Goal: Task Accomplishment & Management: Use online tool/utility

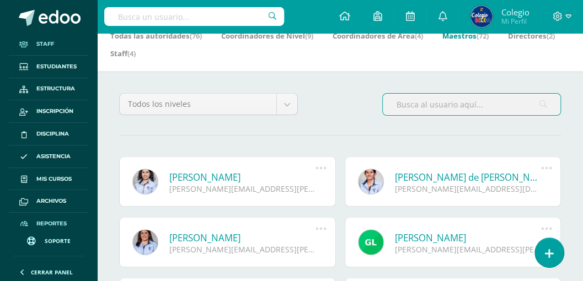
scroll to position [8, 0]
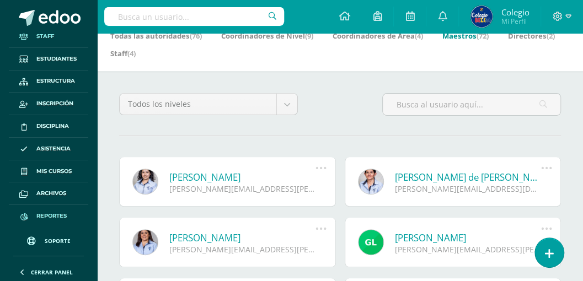
click at [46, 214] on span "Reportes" at bounding box center [51, 216] width 30 height 9
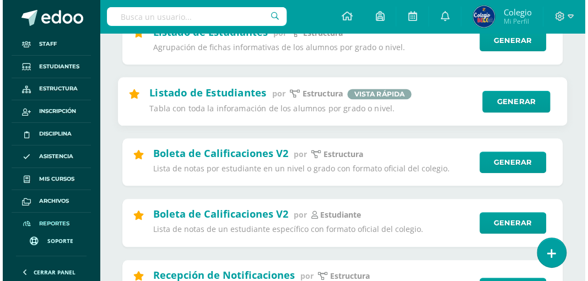
scroll to position [294, 0]
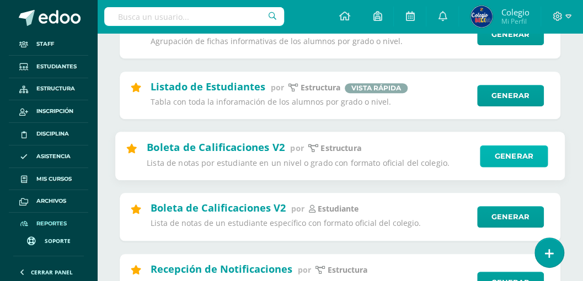
click at [501, 157] on link "Generar" at bounding box center [514, 156] width 68 height 22
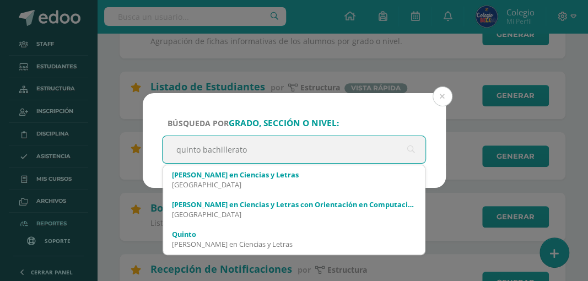
type input "quinto bachillerato"
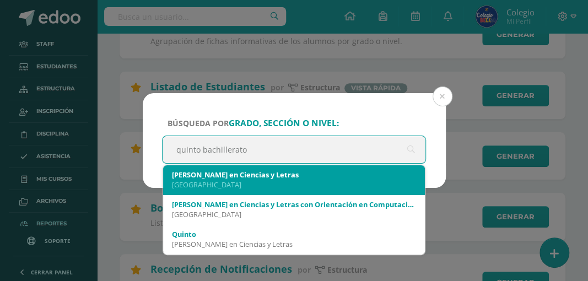
click at [250, 180] on div "[GEOGRAPHIC_DATA]" at bounding box center [294, 185] width 245 height 10
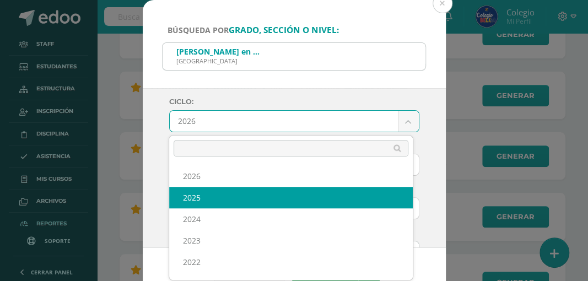
select select "6"
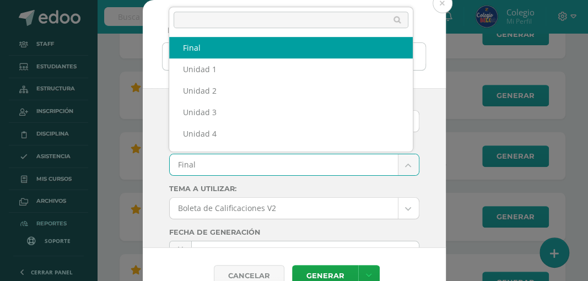
scroll to position [14, 0]
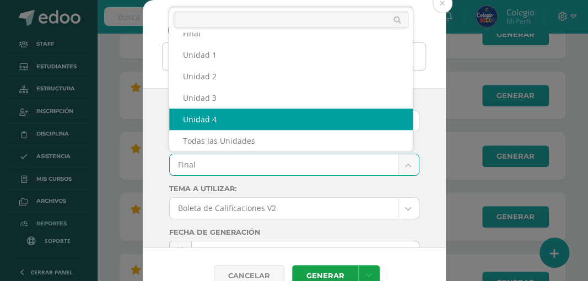
select select "Unidad 4"
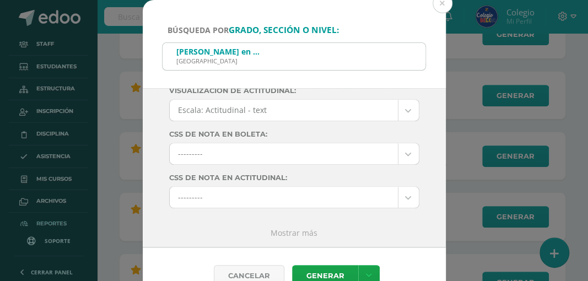
scroll to position [230, 0]
click at [326, 270] on link "Generar" at bounding box center [325, 276] width 66 height 22
click at [373, 59] on div "Quinto Bachillerato en Ciencias y Letras Colegio Belga" at bounding box center [295, 55] width 264 height 25
click at [441, 3] on button at bounding box center [443, 3] width 20 height 20
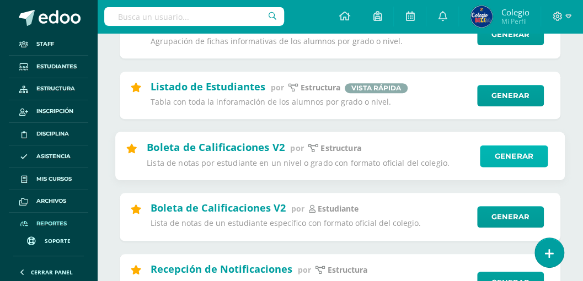
click at [497, 157] on link "Generar" at bounding box center [514, 156] width 68 height 22
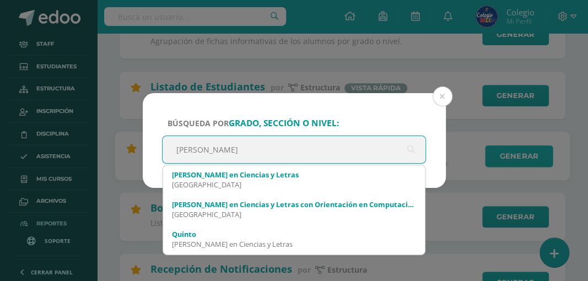
type input "quinto bachille"
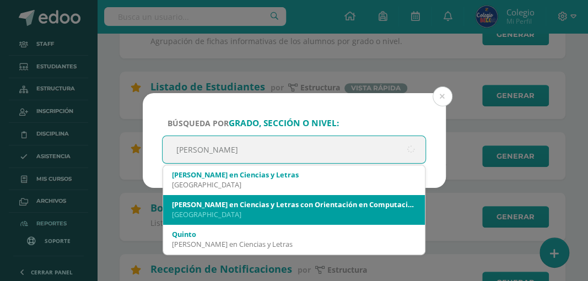
click at [267, 202] on div "[PERSON_NAME] en Ciencias y Letras con Orientación en Computación" at bounding box center [294, 205] width 245 height 10
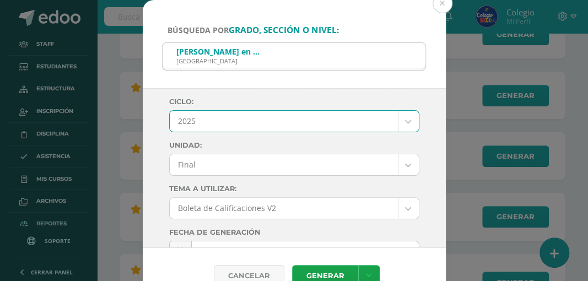
select select "6"
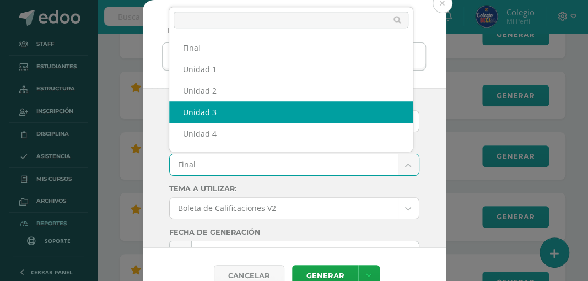
scroll to position [14, 0]
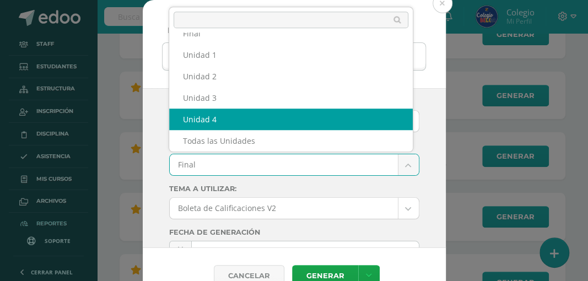
select select "Unidad 4"
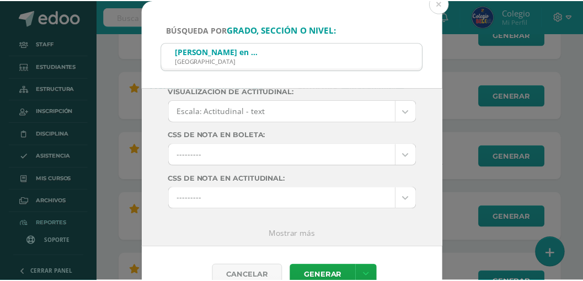
scroll to position [230, 0]
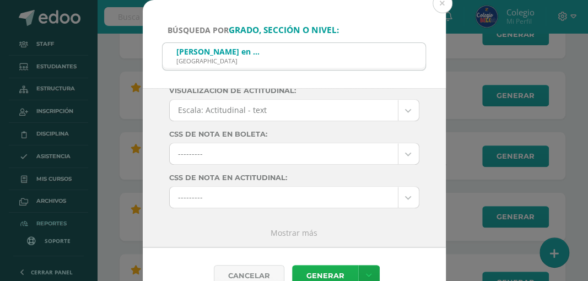
click at [318, 271] on link "Generar" at bounding box center [325, 276] width 66 height 22
click at [441, 3] on button at bounding box center [443, 3] width 20 height 20
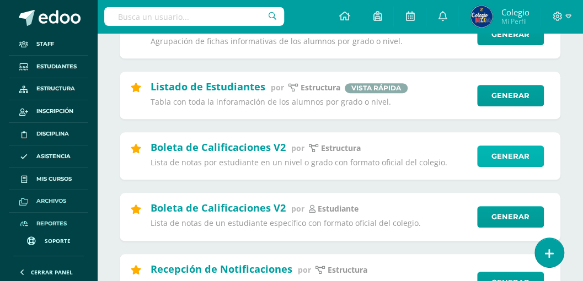
scroll to position [8, 0]
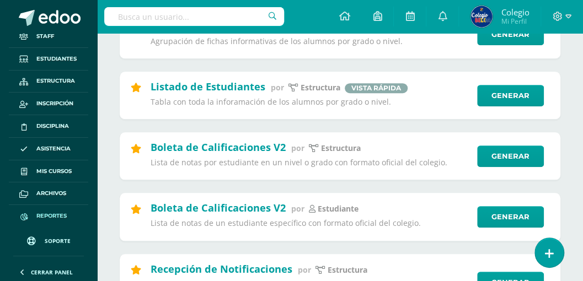
click at [47, 213] on span "Reportes" at bounding box center [51, 216] width 30 height 9
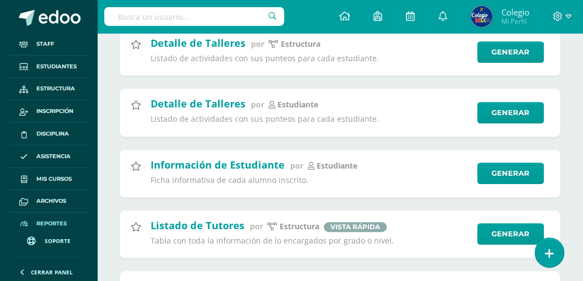
scroll to position [1948, 0]
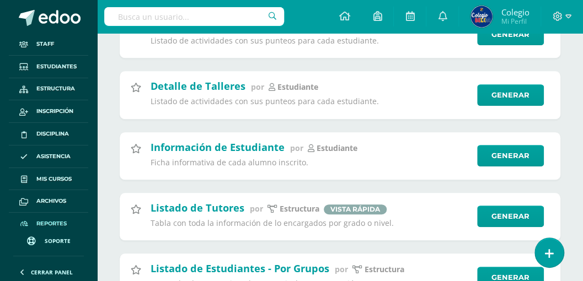
click at [177, 18] on input "text" at bounding box center [194, 16] width 180 height 19
click at [42, 178] on span "Mis cursos" at bounding box center [53, 179] width 35 height 9
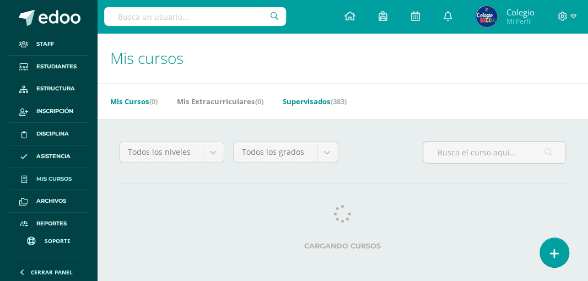
click at [313, 103] on link "Supervisados (383)" at bounding box center [315, 102] width 64 height 18
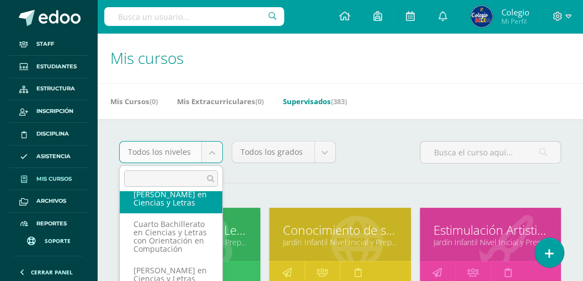
scroll to position [227, 0]
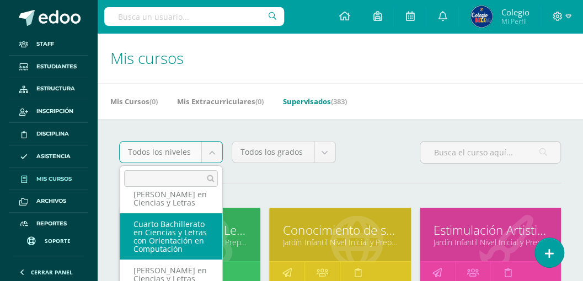
select select "32"
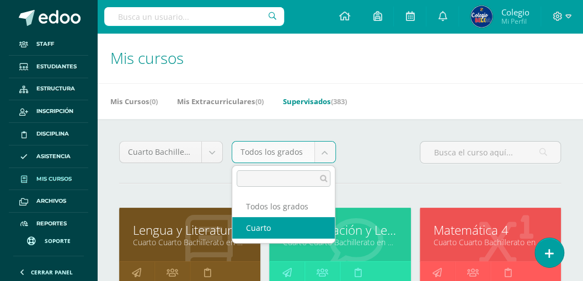
select select "97"
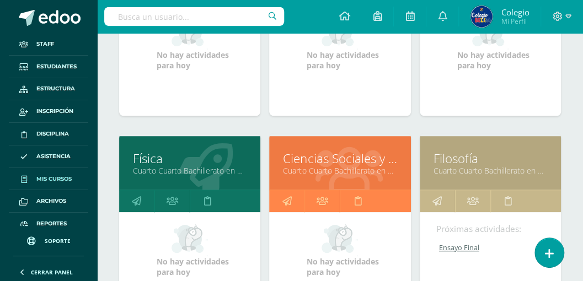
scroll to position [331, 0]
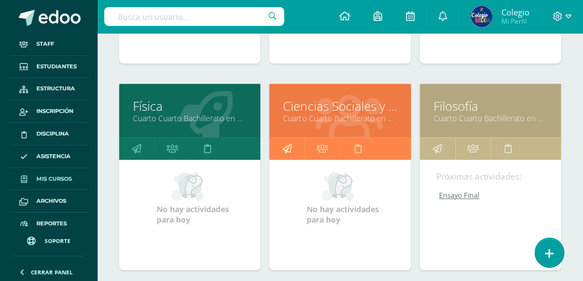
click at [284, 145] on icon at bounding box center [286, 149] width 9 height 22
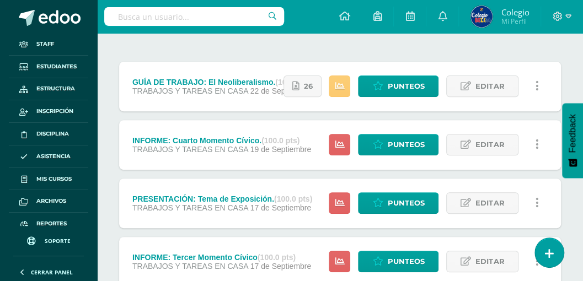
scroll to position [114, 0]
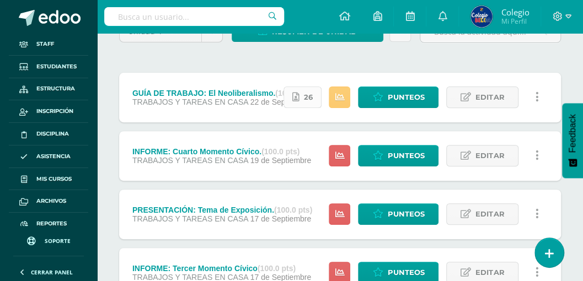
click at [302, 97] on link "26" at bounding box center [302, 98] width 38 height 22
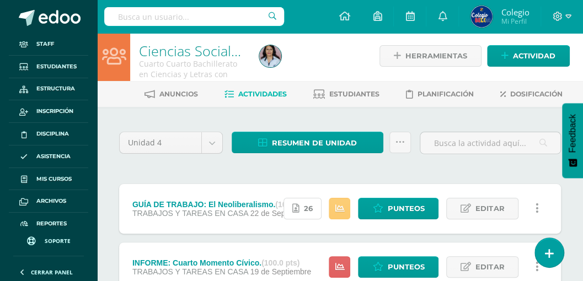
scroll to position [0, 0]
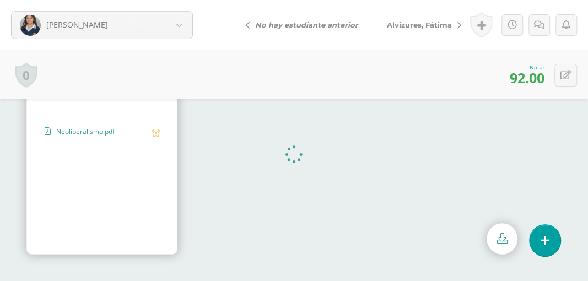
click at [184, 63] on div "0 Logros Logros obtenidos Aún no hay logros agregados Nota: 92.00" at bounding box center [294, 75] width 588 height 50
click at [511, 25] on icon at bounding box center [512, 24] width 9 height 9
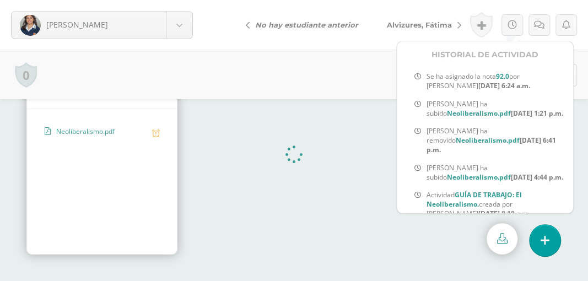
click at [283, 68] on div "0 Logros Logros obtenidos Aún no hay logros agregados Nota: 92.00" at bounding box center [294, 75] width 588 height 50
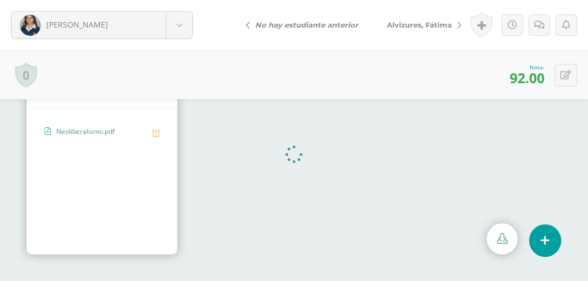
click at [228, 71] on div "0 Logros Logros obtenidos Aún no hay logros agregados Nota: 92.00" at bounding box center [294, 75] width 588 height 50
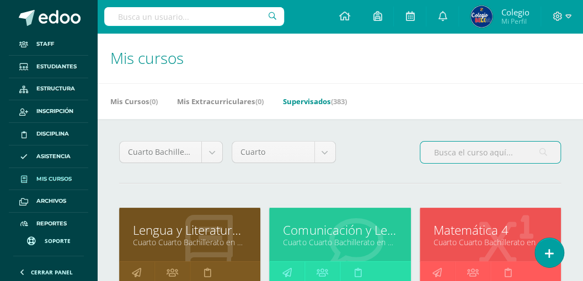
click at [434, 153] on input "text" at bounding box center [490, 153] width 140 height 22
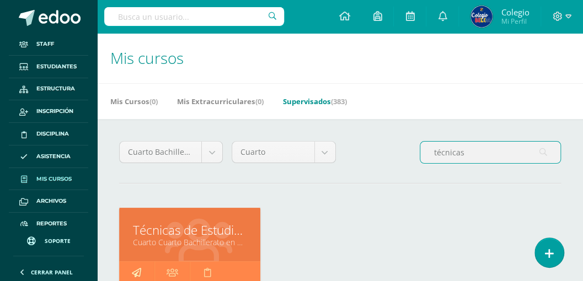
type input "técnicas"
click at [140, 272] on icon at bounding box center [136, 273] width 9 height 22
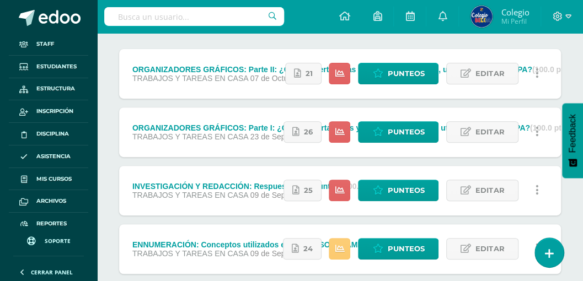
scroll to position [150, 0]
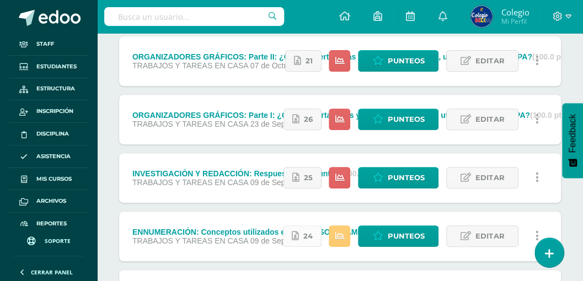
click at [304, 234] on link "24" at bounding box center [302, 237] width 39 height 22
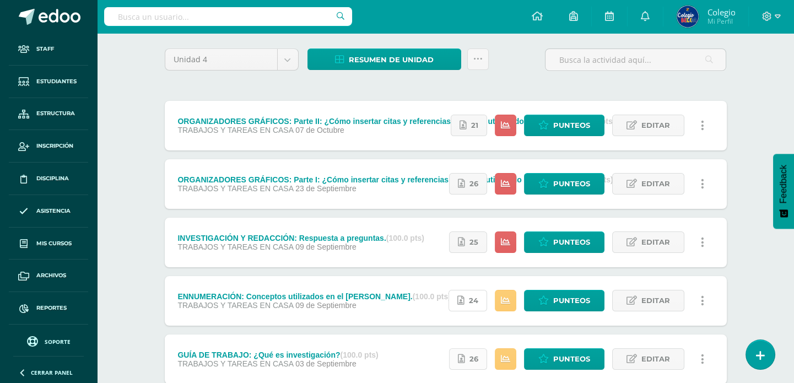
scroll to position [0, 0]
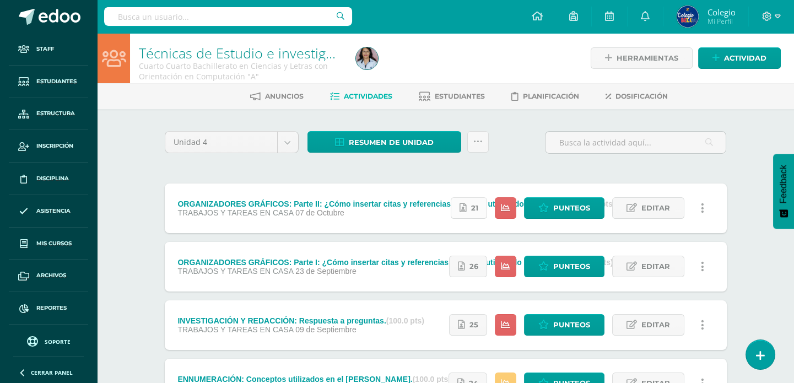
click at [467, 209] on icon at bounding box center [463, 207] width 7 height 9
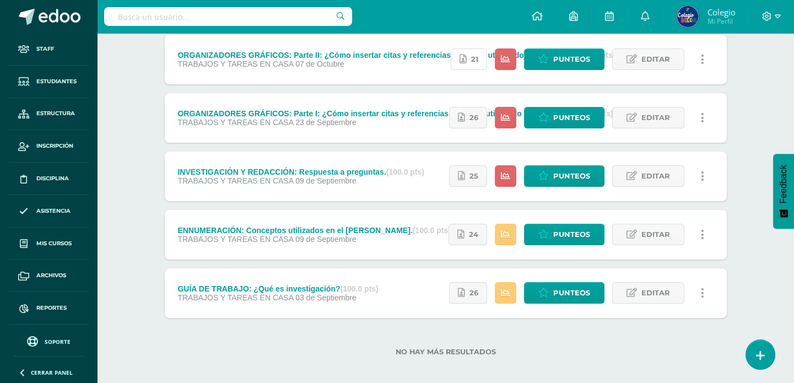
scroll to position [150, 0]
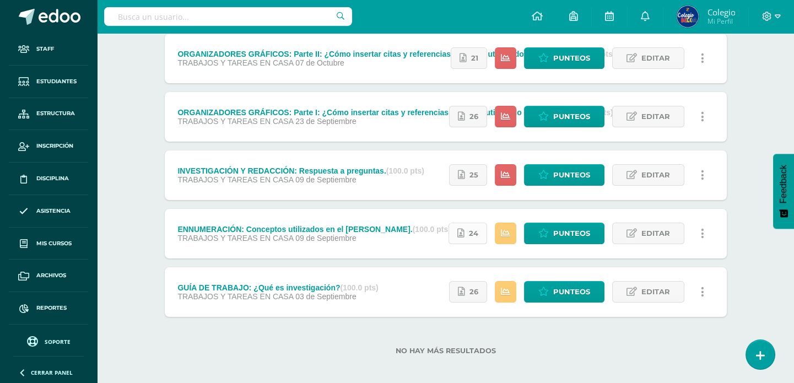
click at [469, 237] on link "24" at bounding box center [468, 234] width 39 height 22
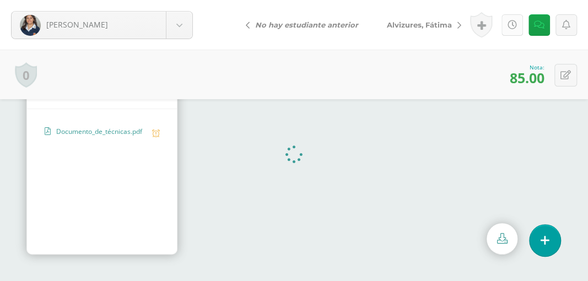
click at [513, 26] on icon at bounding box center [512, 24] width 9 height 9
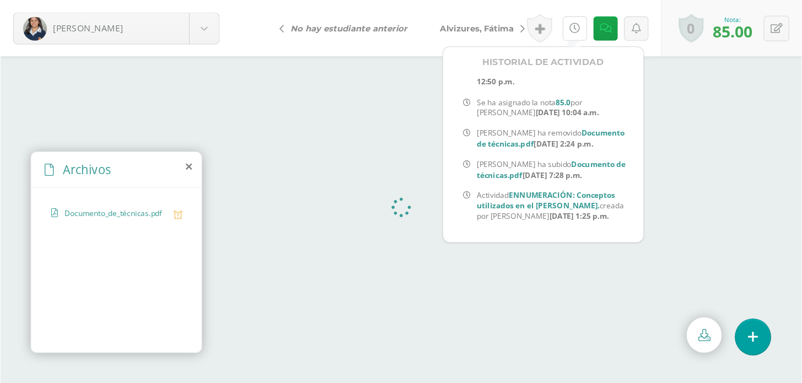
scroll to position [28, 0]
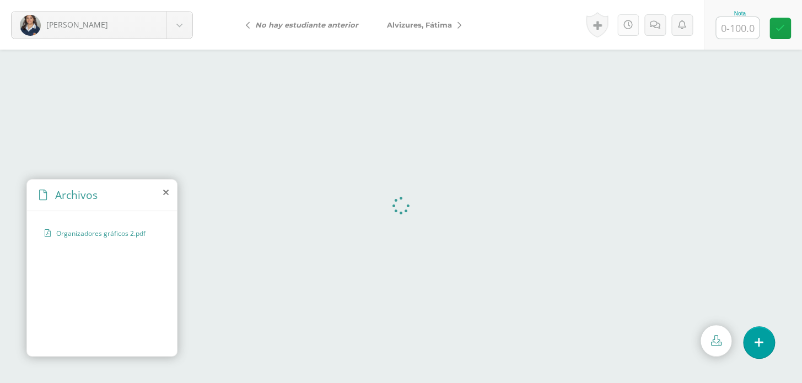
click at [628, 22] on icon at bounding box center [628, 24] width 9 height 9
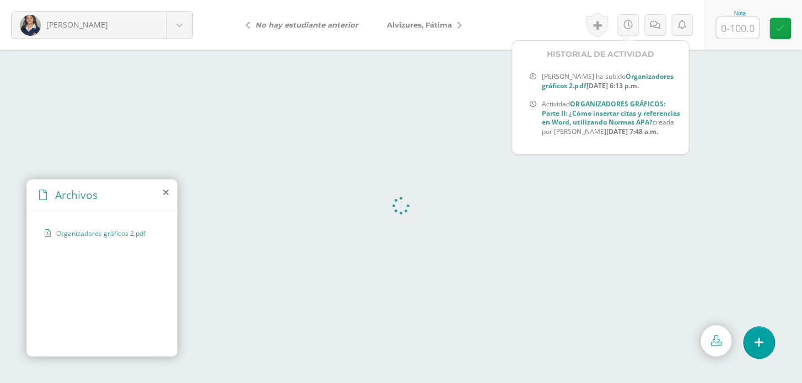
click at [531, 12] on form "[PERSON_NAME] [PERSON_NAME] [PERSON_NAME][GEOGRAPHIC_DATA] [PERSON_NAME] [PERSO…" at bounding box center [401, 25] width 802 height 50
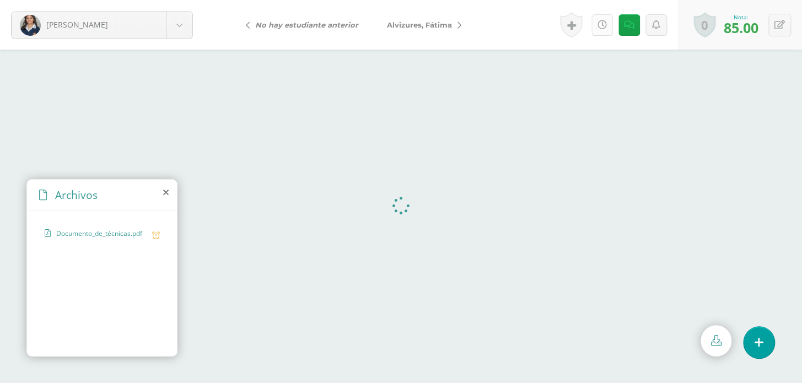
click at [601, 22] on icon at bounding box center [602, 24] width 9 height 9
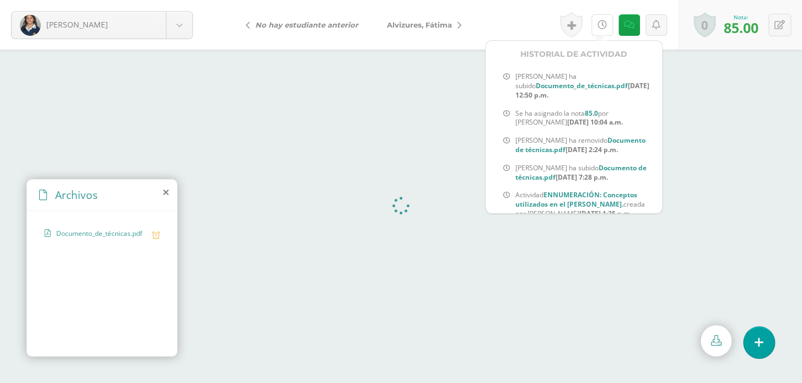
scroll to position [30, 0]
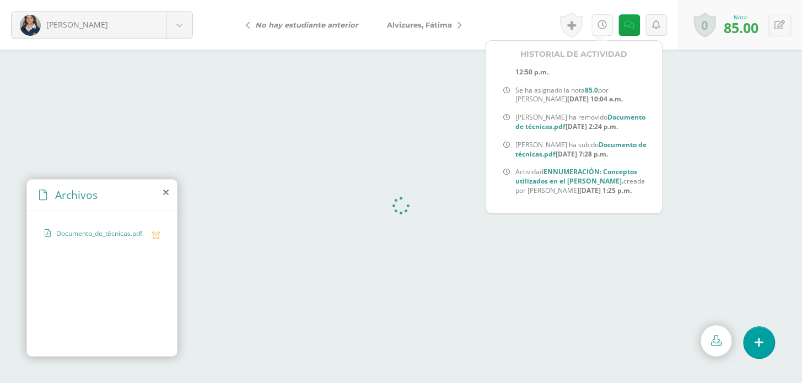
click at [592, 14] on link at bounding box center [603, 25] width 22 height 22
